Goal: Find contact information: Find contact information

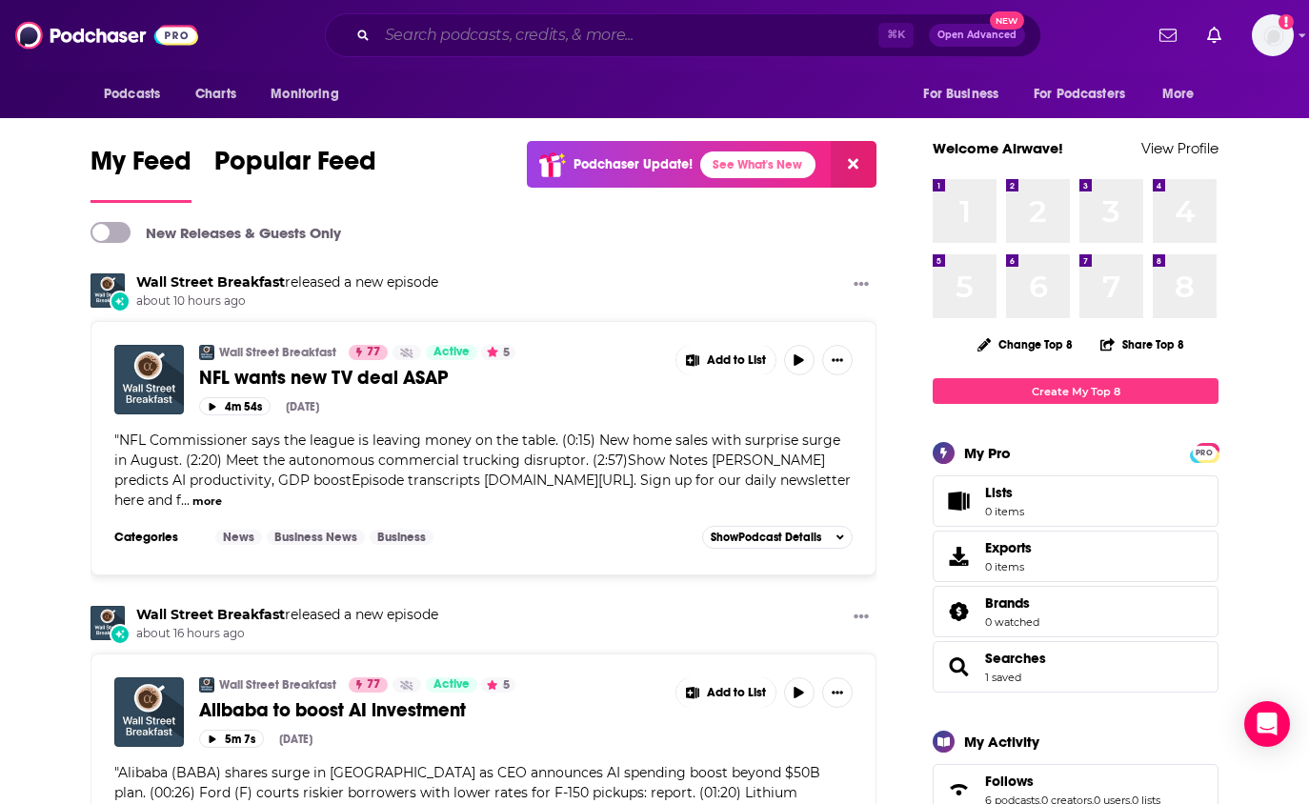
click at [451, 23] on input "Search podcasts, credits, & more..." at bounding box center [627, 35] width 501 height 30
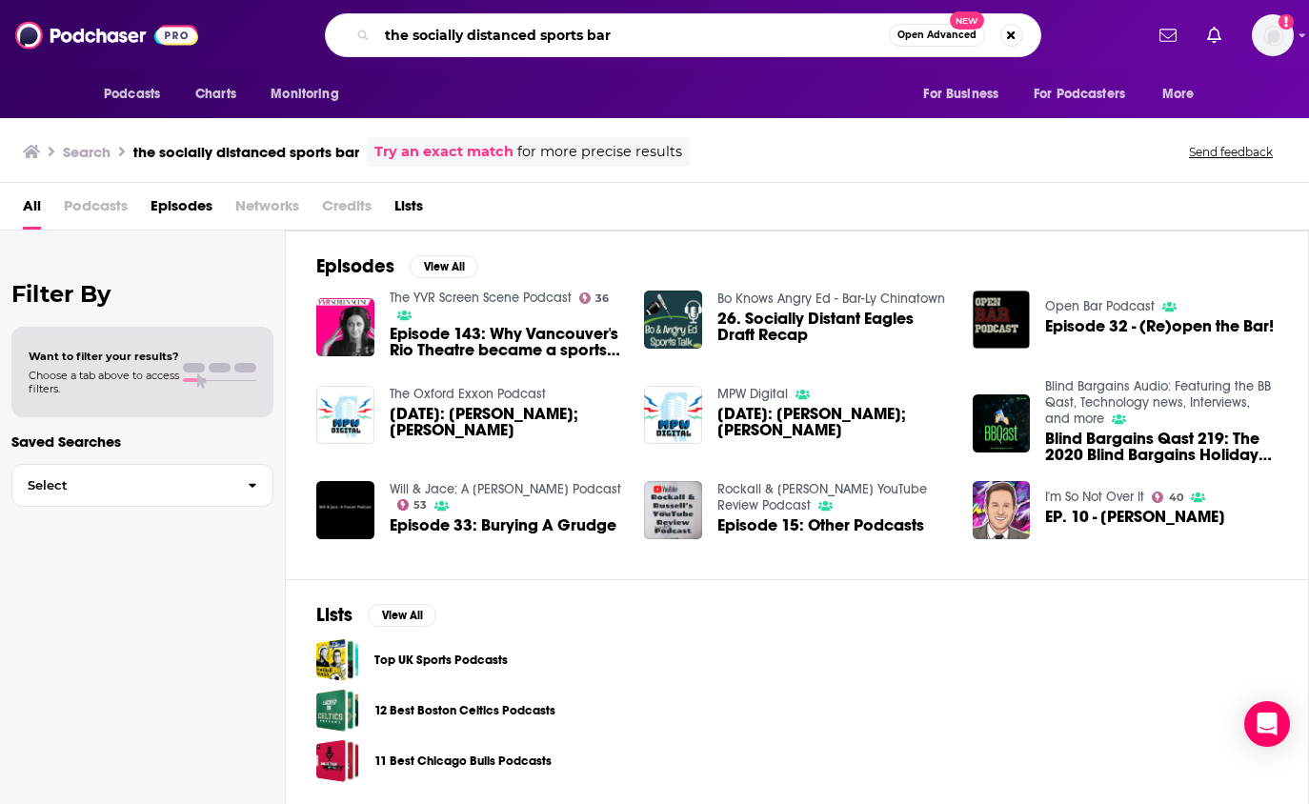
click at [540, 32] on input "the socially distanced sports bar" at bounding box center [632, 35] width 511 height 30
type input "the socially distant sports bar"
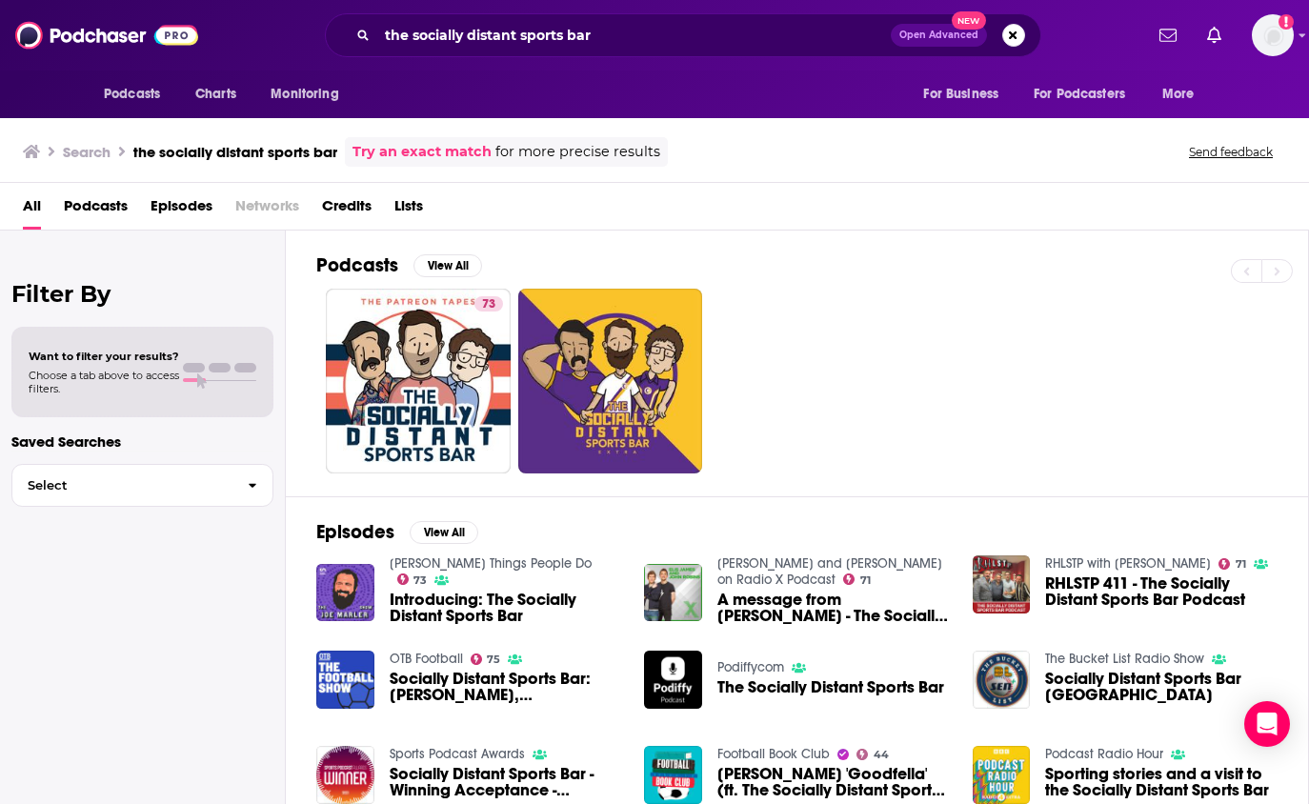
click at [445, 341] on link "73" at bounding box center [418, 381] width 185 height 185
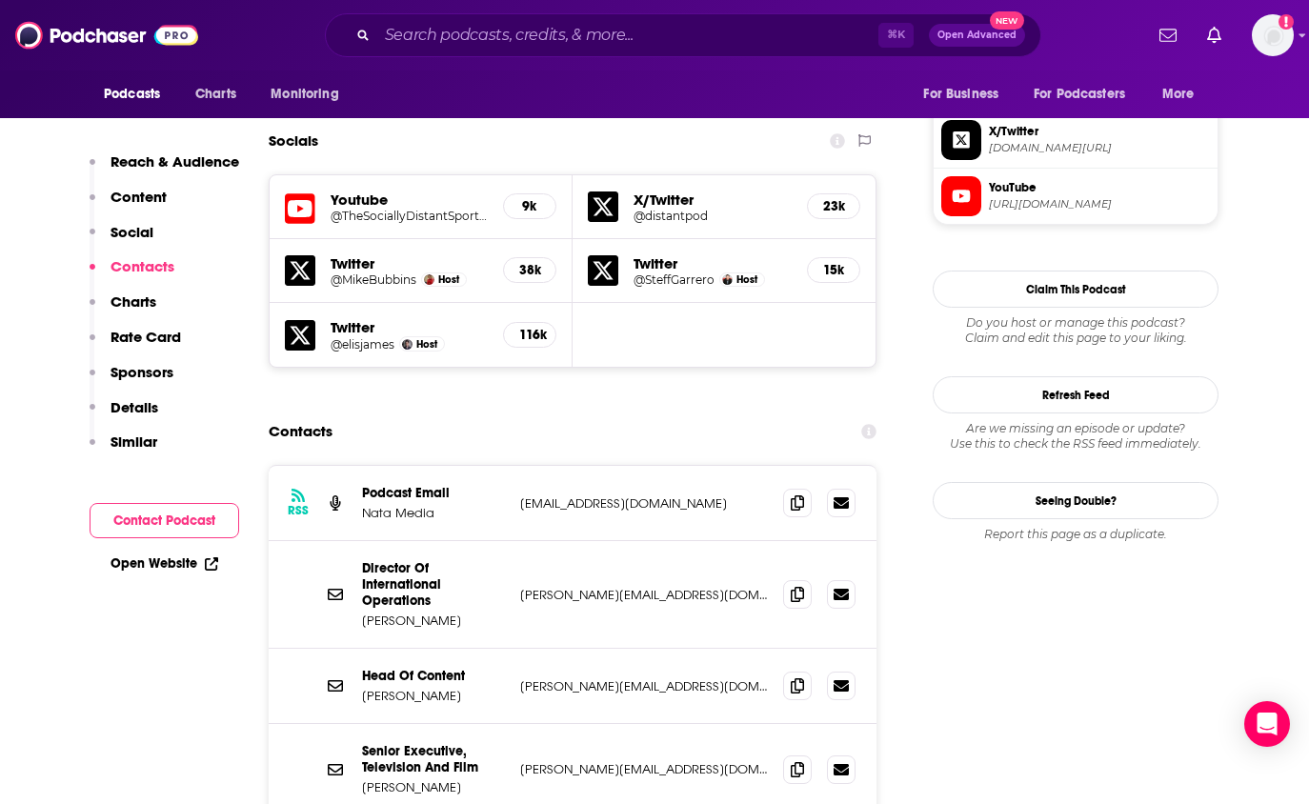
scroll to position [1649, 0]
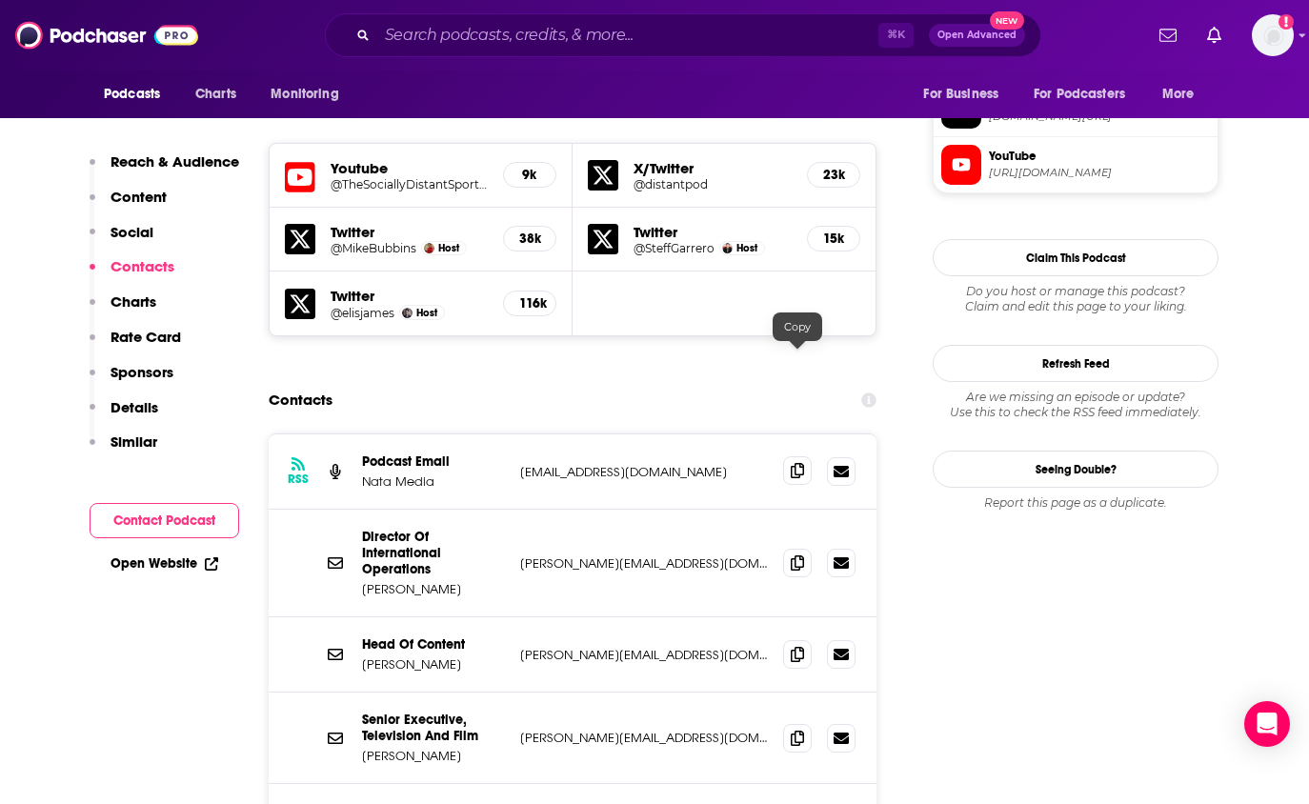
click at [796, 463] on icon at bounding box center [796, 470] width 13 height 15
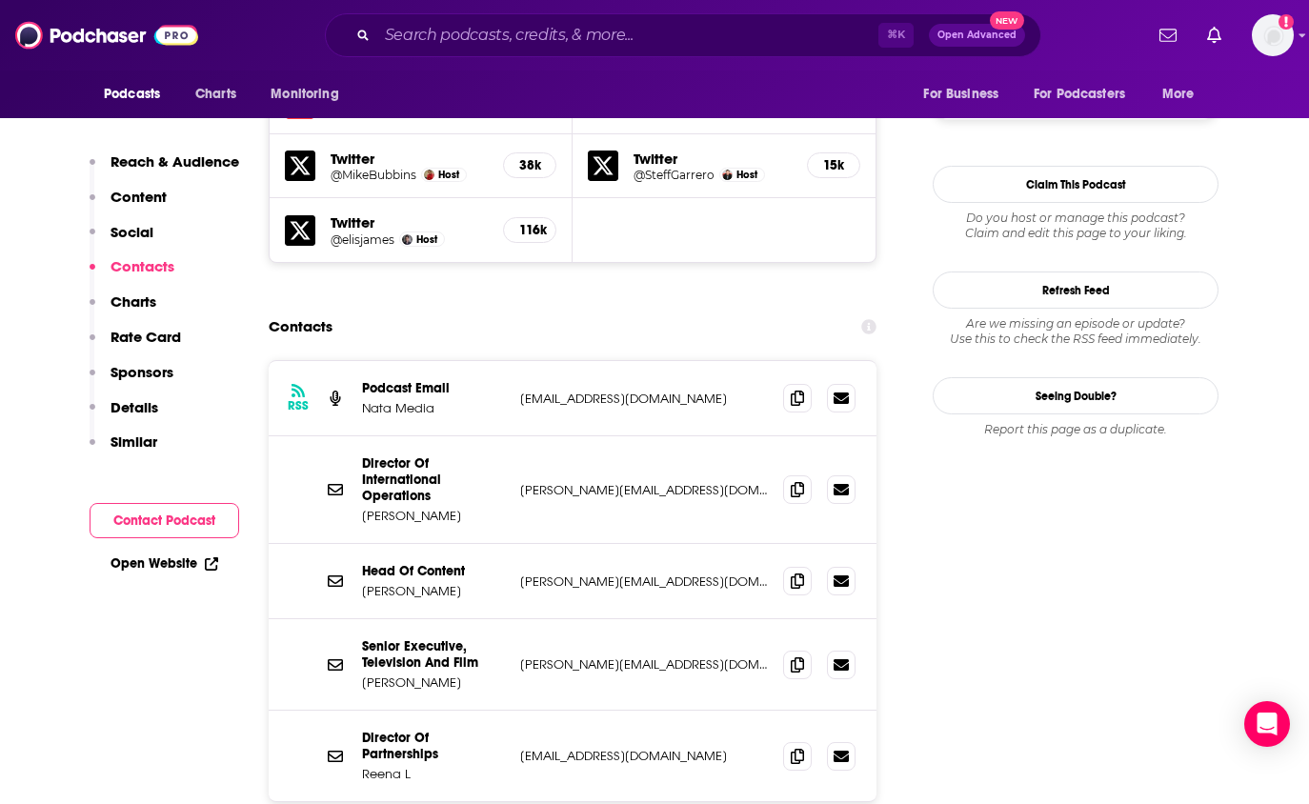
scroll to position [1737, 0]
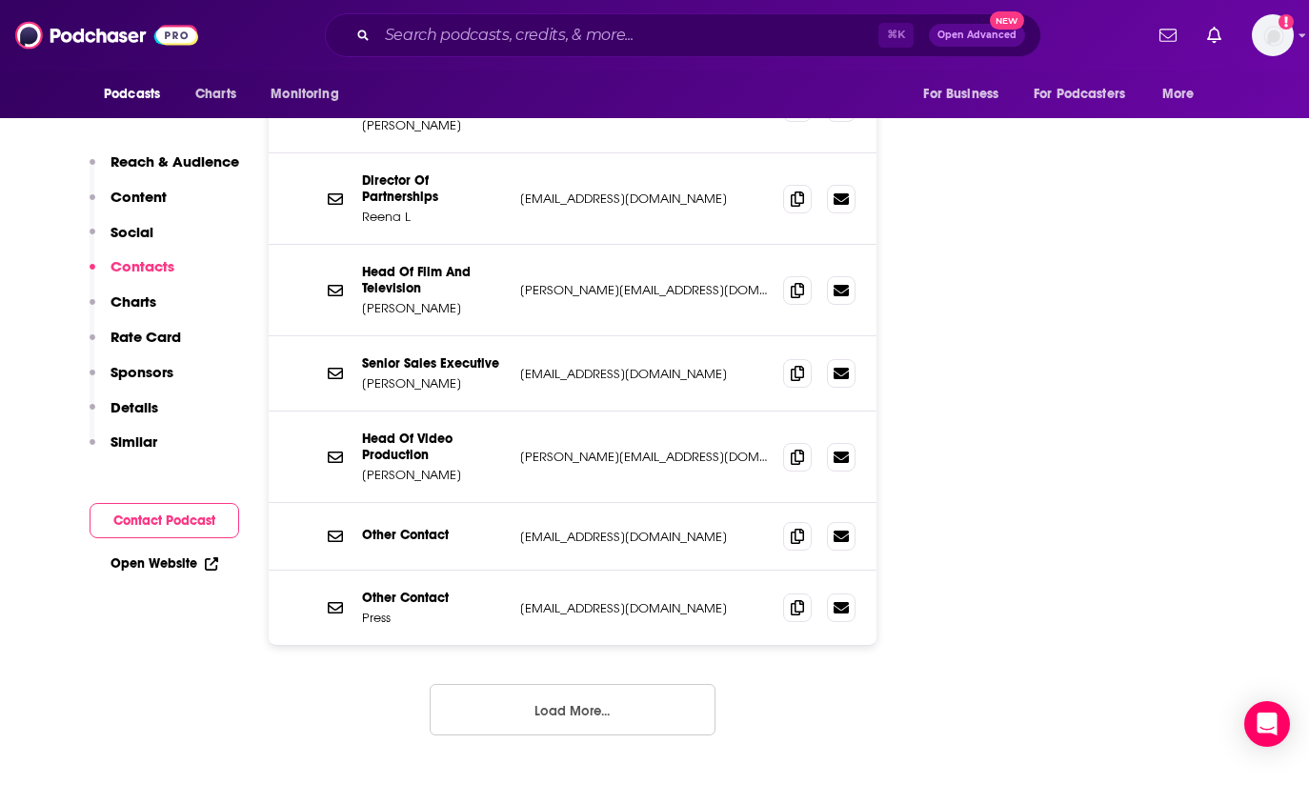
scroll to position [2291, 0]
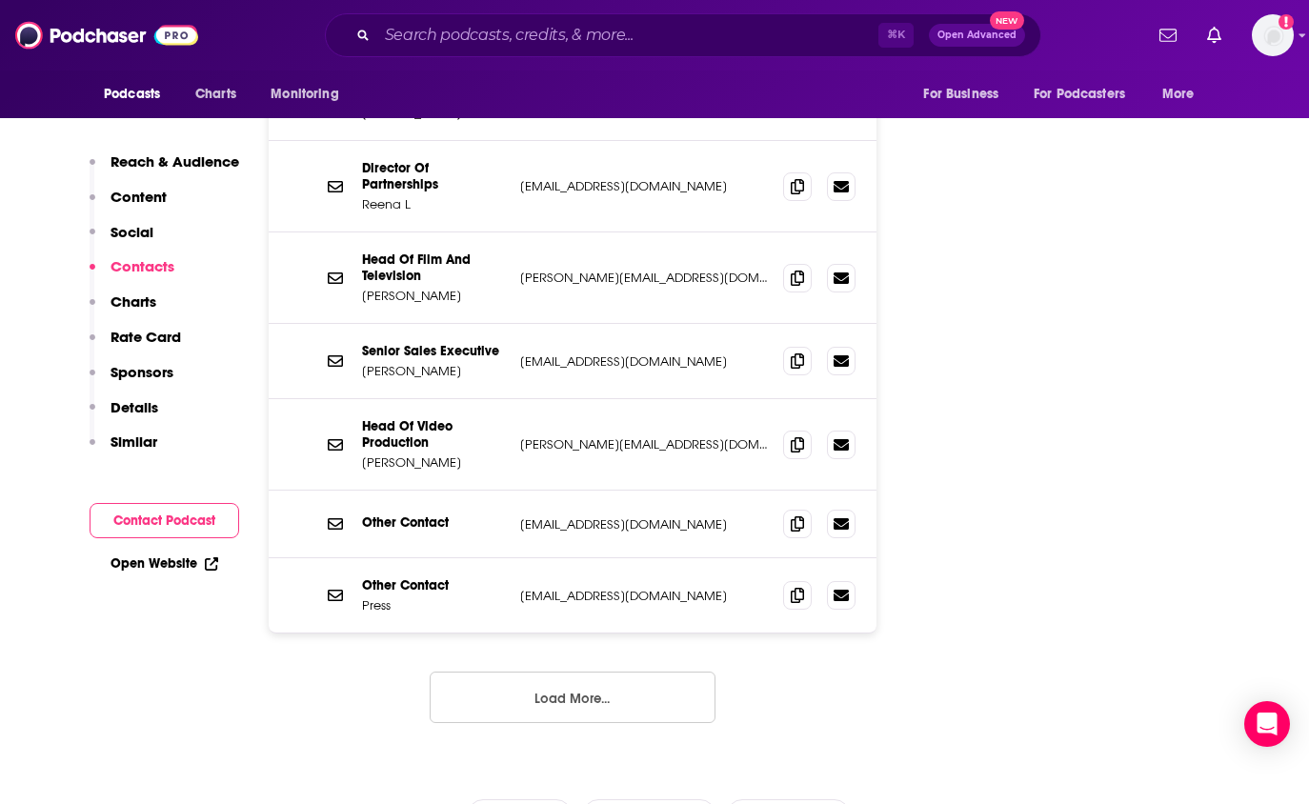
click at [533, 671] on button "Load More..." at bounding box center [573, 696] width 286 height 51
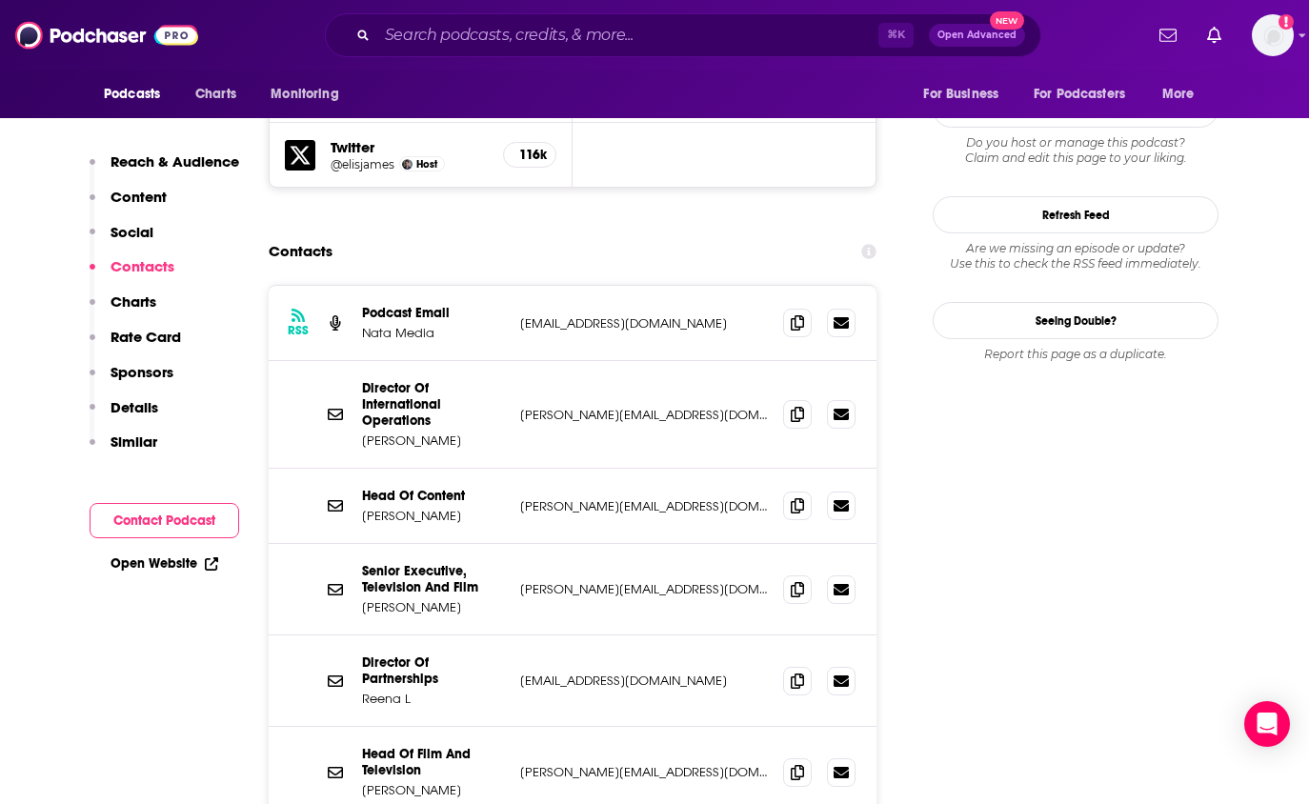
scroll to position [1787, 0]
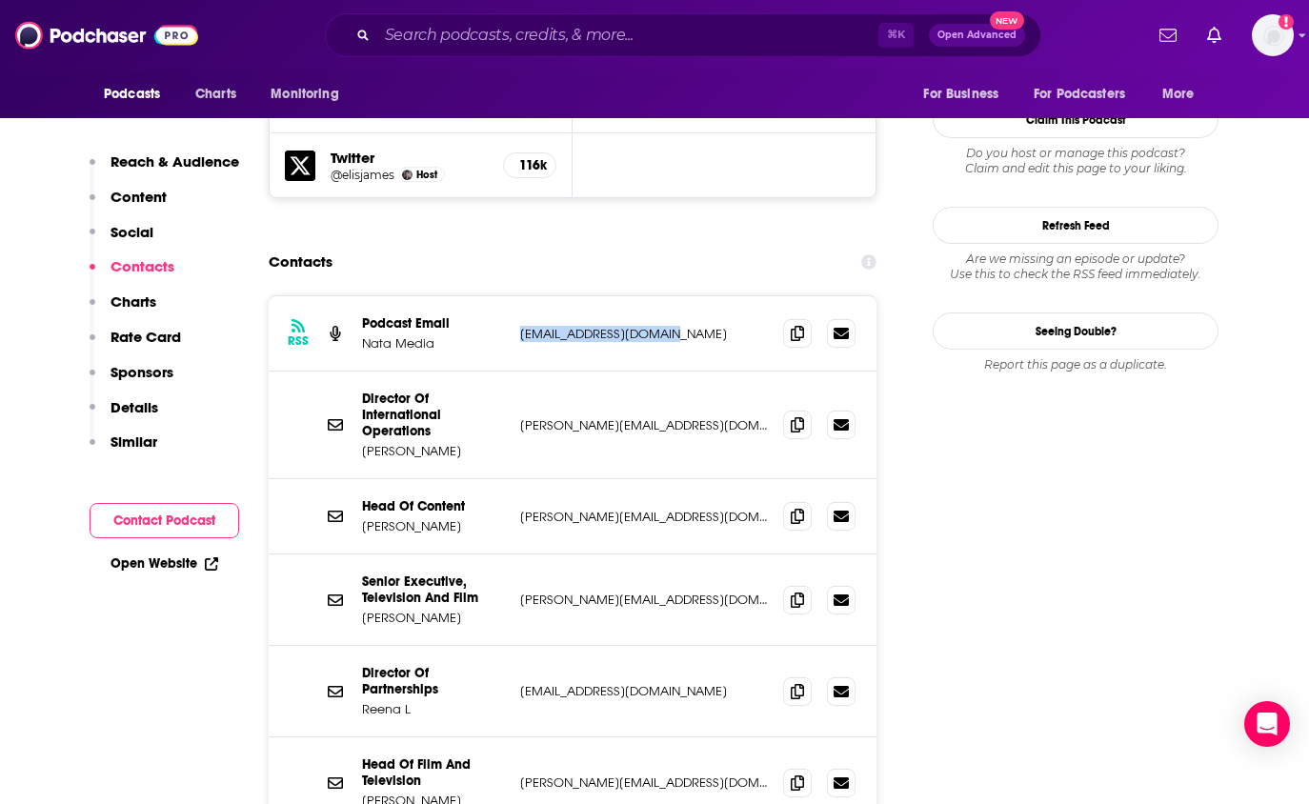
drag, startPoint x: 684, startPoint y: 220, endPoint x: 513, endPoint y: 218, distance: 170.5
click at [513, 296] on div "RSS Podcast Email Nata Media [EMAIL_ADDRESS][DOMAIN_NAME] [EMAIL_ADDRESS][DOMAI…" at bounding box center [573, 333] width 608 height 75
copy p "[EMAIL_ADDRESS][DOMAIN_NAME]"
